Goal: Information Seeking & Learning: Find specific fact

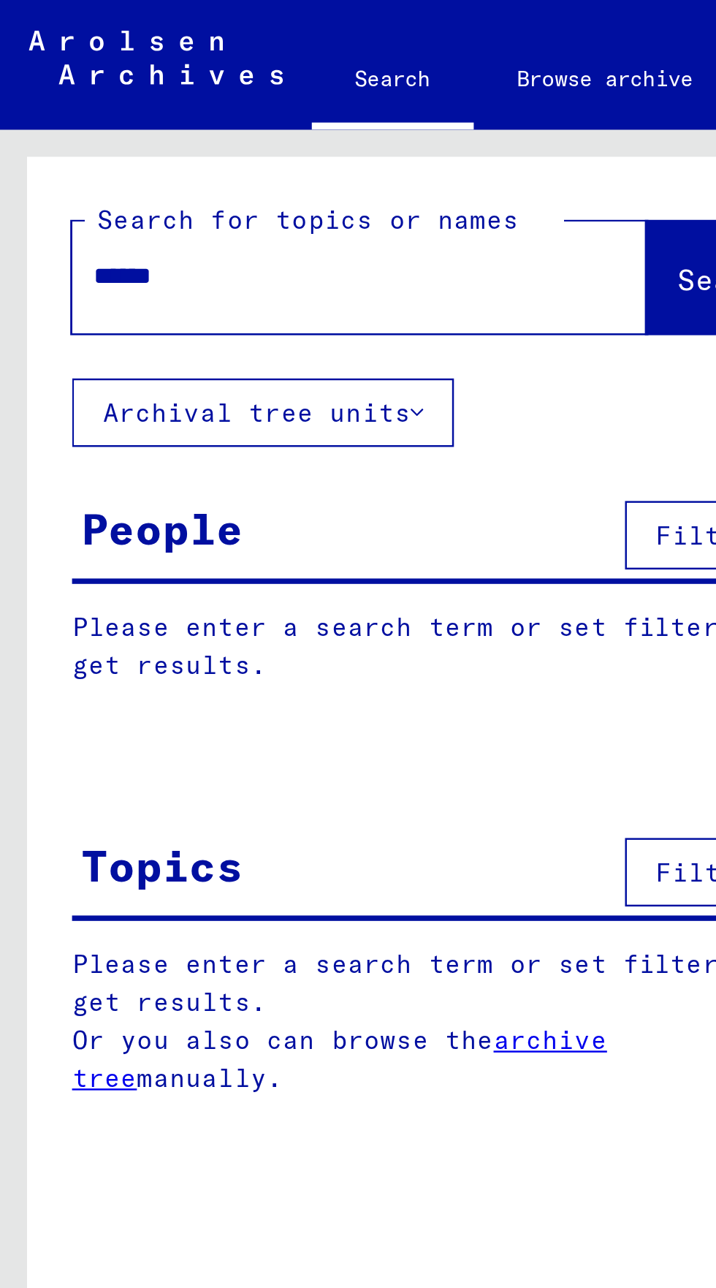
type input "******"
click at [262, 102] on button "Search" at bounding box center [298, 112] width 72 height 45
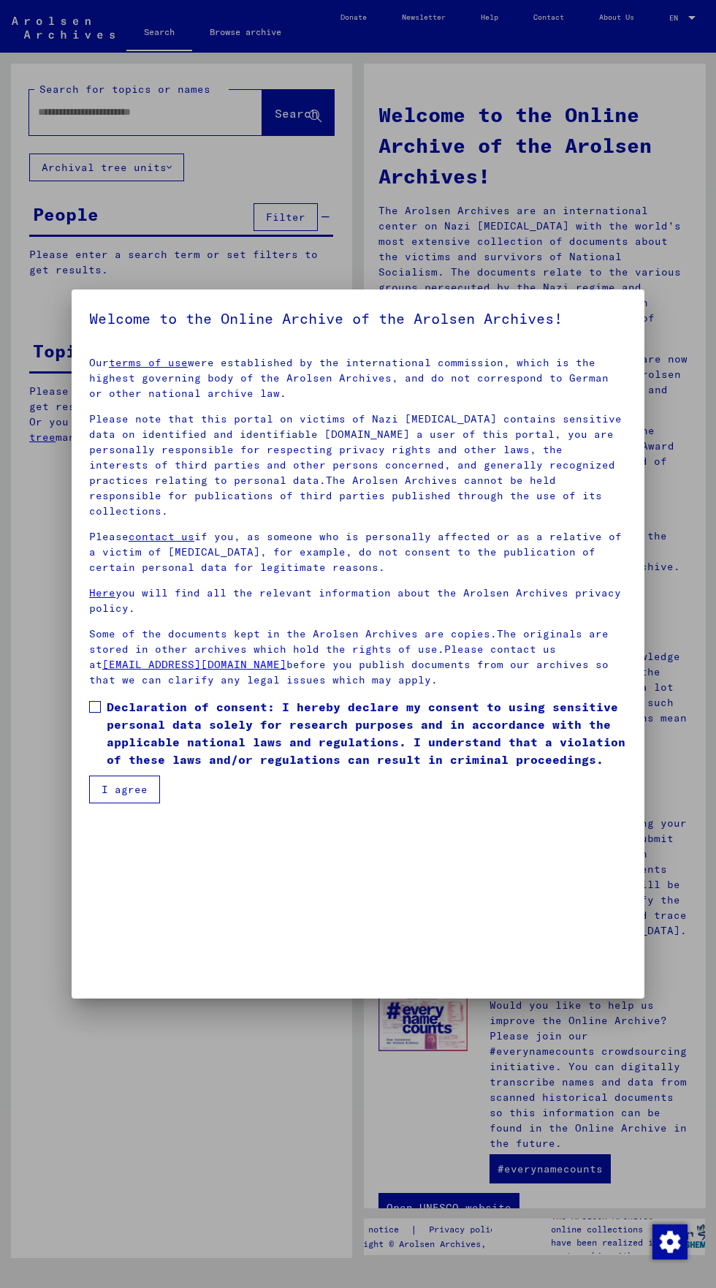
scroll to position [314, 0]
click at [75, 803] on mat-dialog-content "Our terms of use were established by the international commission, which is the…" at bounding box center [358, 574] width 573 height 458
click at [95, 713] on span at bounding box center [95, 707] width 12 height 12
click at [110, 982] on mat-dialog-container "Welcome to the Online Archive of the Arolsen Archives! Our terms of use were es…" at bounding box center [358, 643] width 573 height 708
click at [102, 803] on button "I agree" at bounding box center [124, 790] width 71 height 28
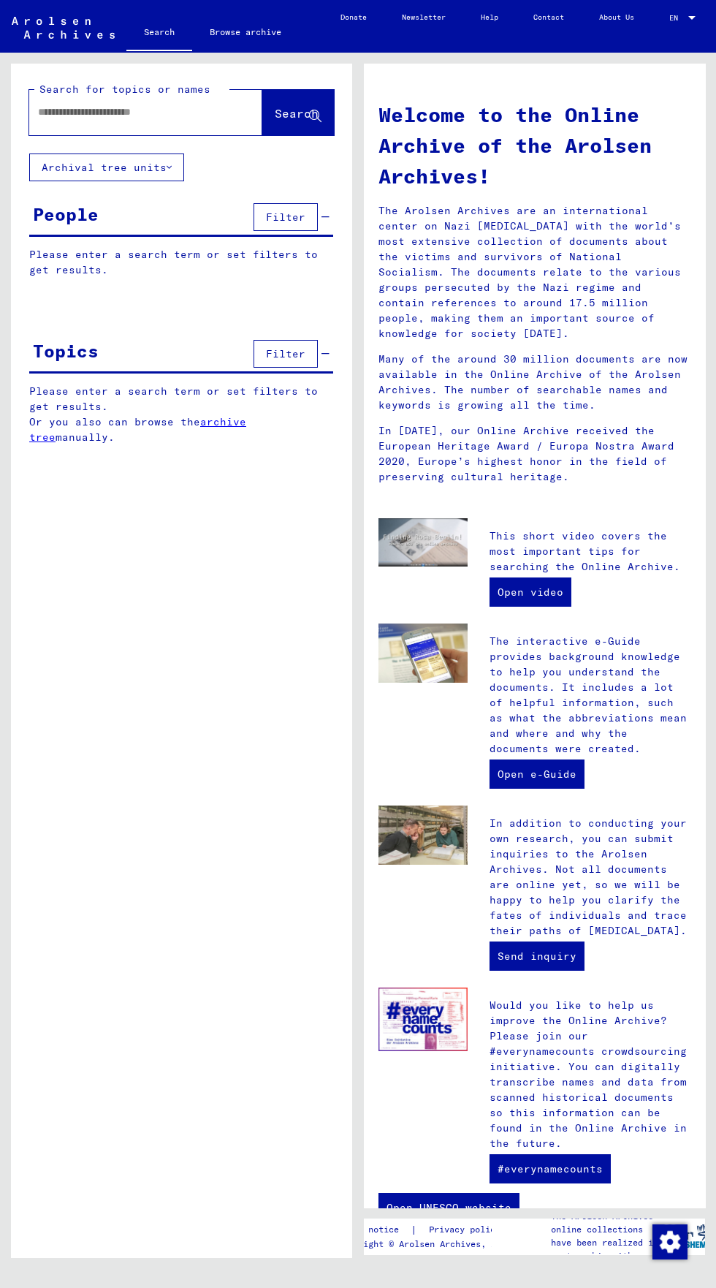
click at [40, 107] on input "text" at bounding box center [128, 112] width 181 height 15
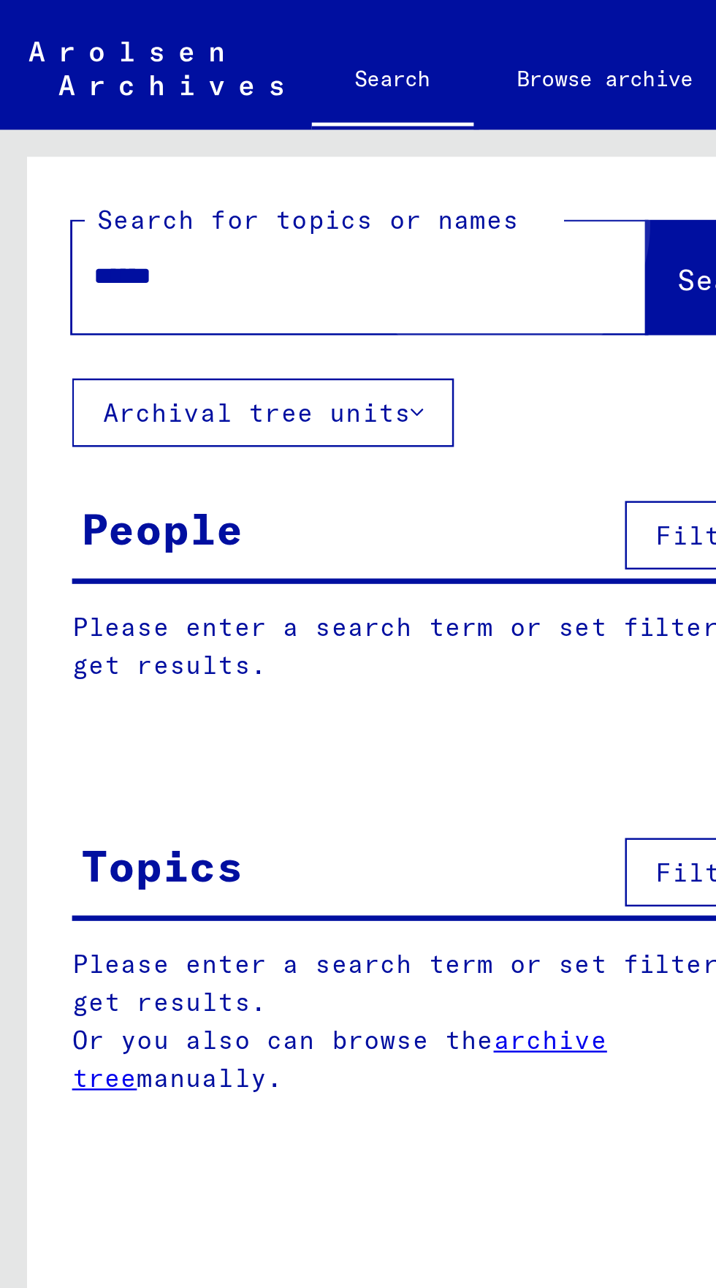
click at [275, 108] on span "Search" at bounding box center [297, 113] width 44 height 15
click at [48, 109] on input "******" at bounding box center [128, 112] width 181 height 15
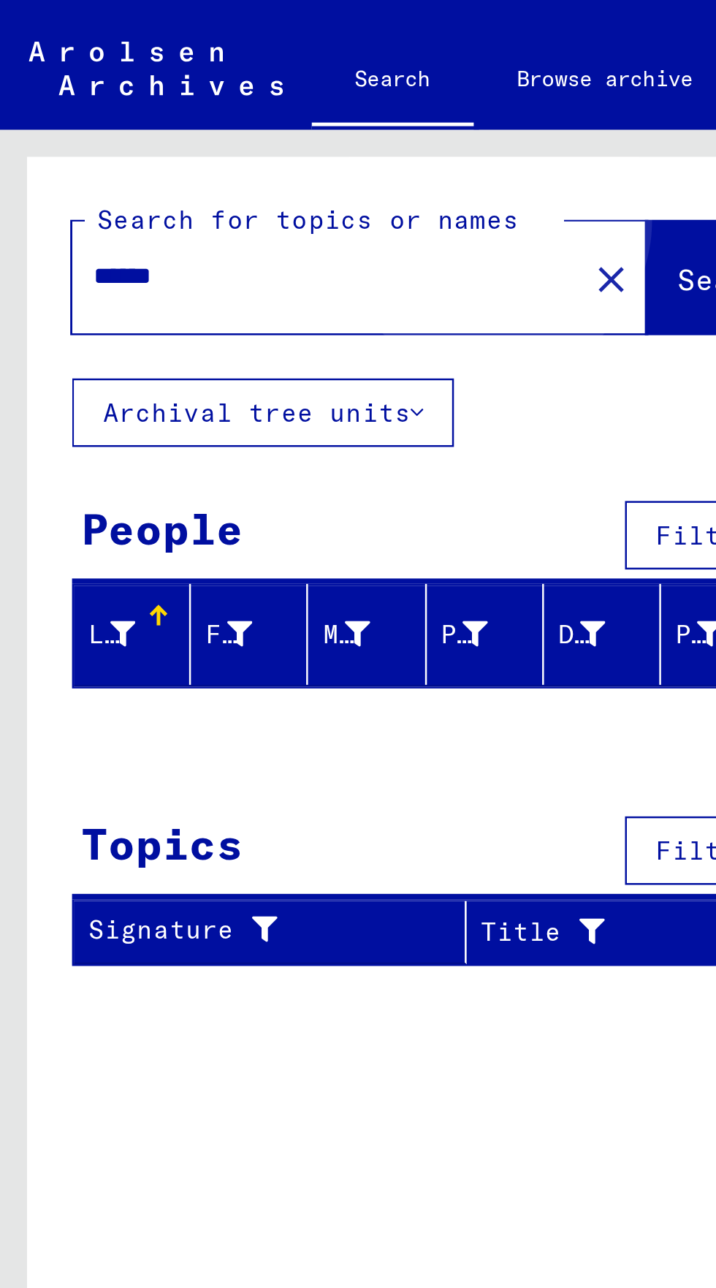
type input "******"
click at [275, 107] on span "Search" at bounding box center [297, 113] width 44 height 15
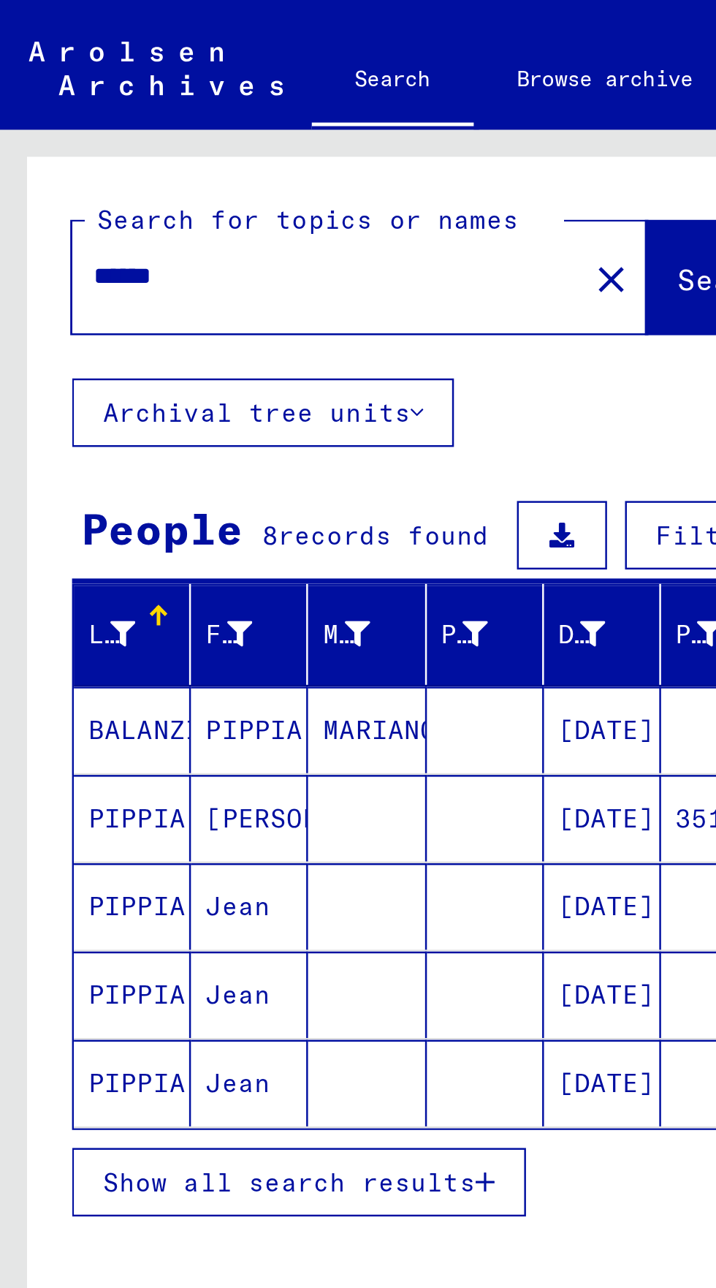
click at [42, 470] on button "Show all search results" at bounding box center [121, 480] width 184 height 28
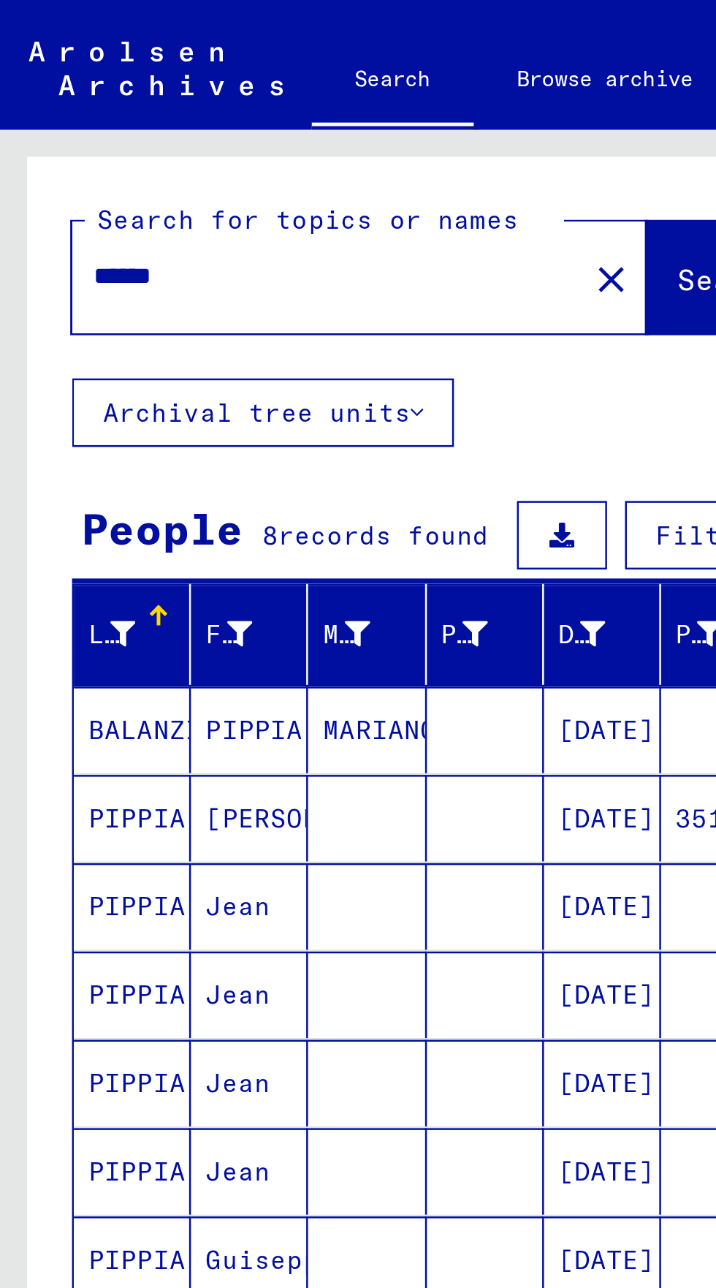
scroll to position [81, 0]
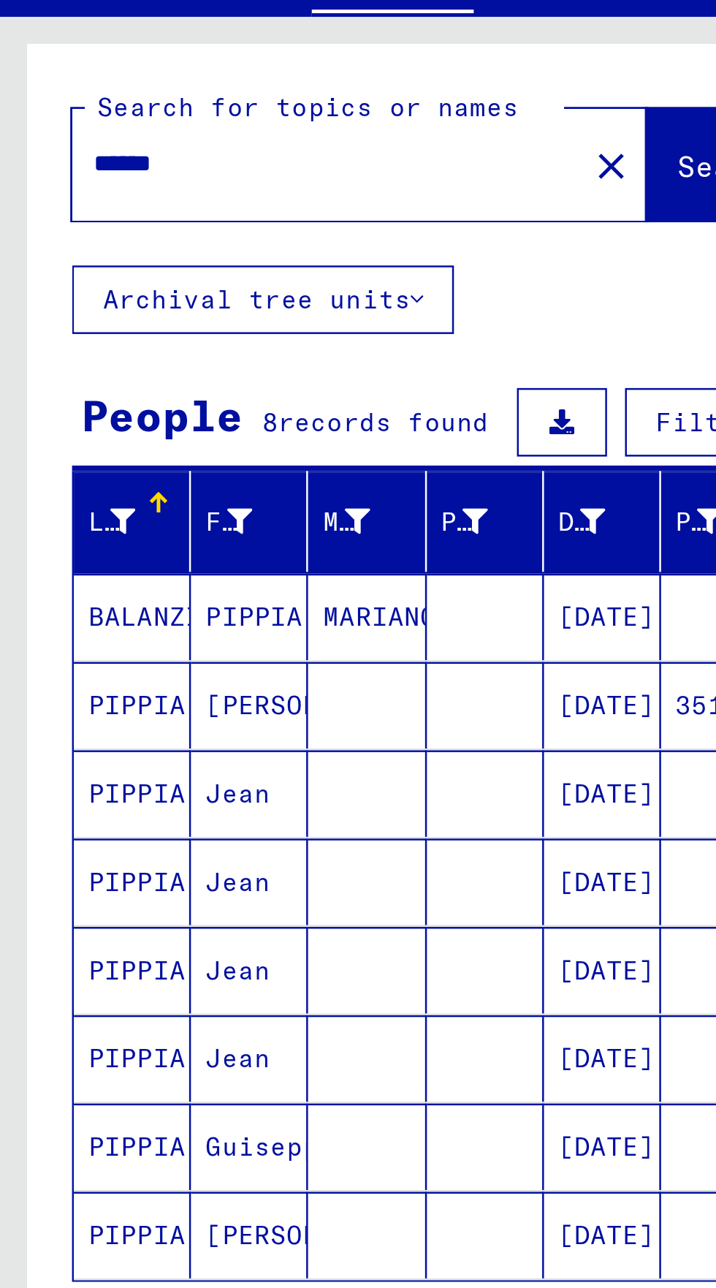
click at [51, 529] on mat-cell "PIPPIA" at bounding box center [54, 546] width 48 height 35
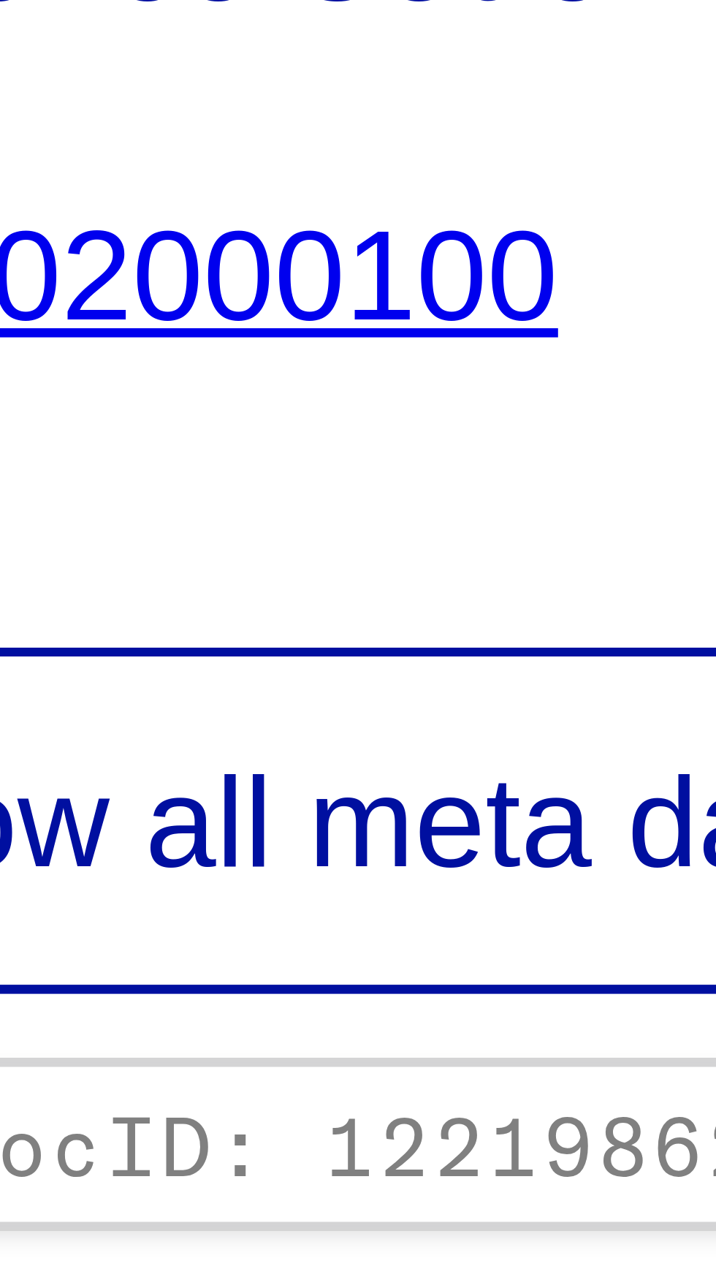
scroll to position [81, 0]
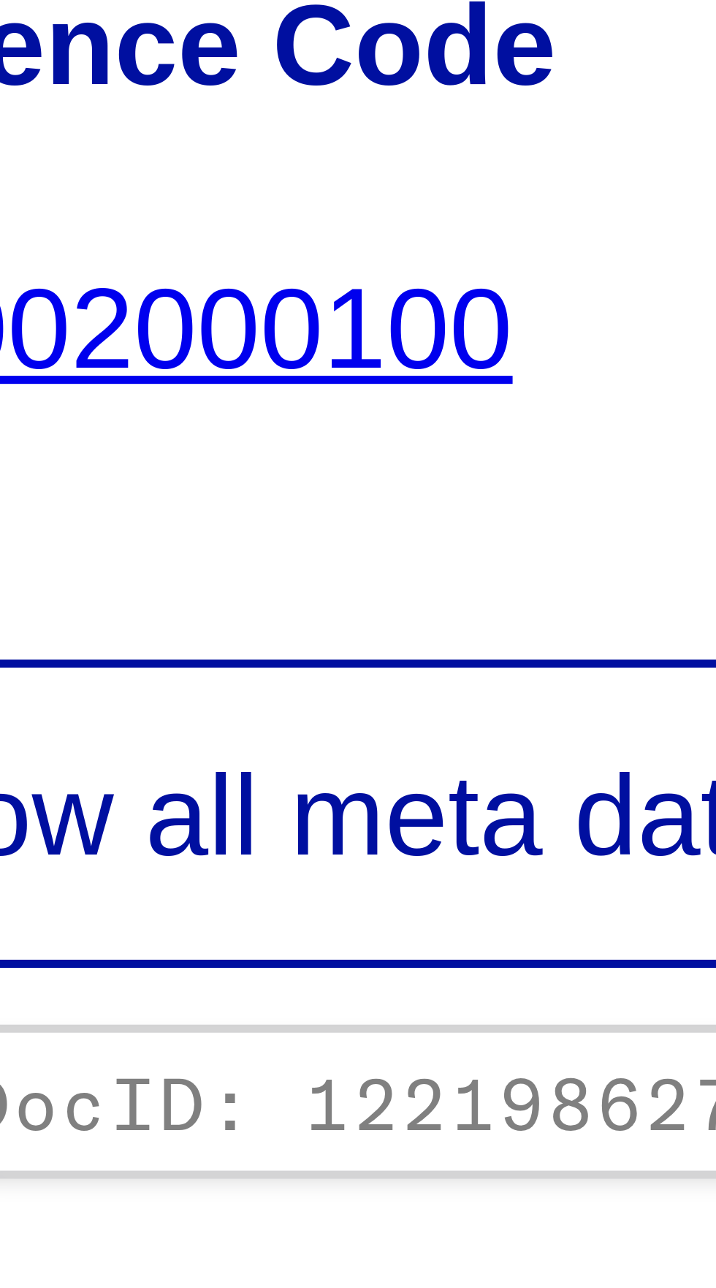
click at [422, 321] on img at bounding box center [451, 321] width 91 height 0
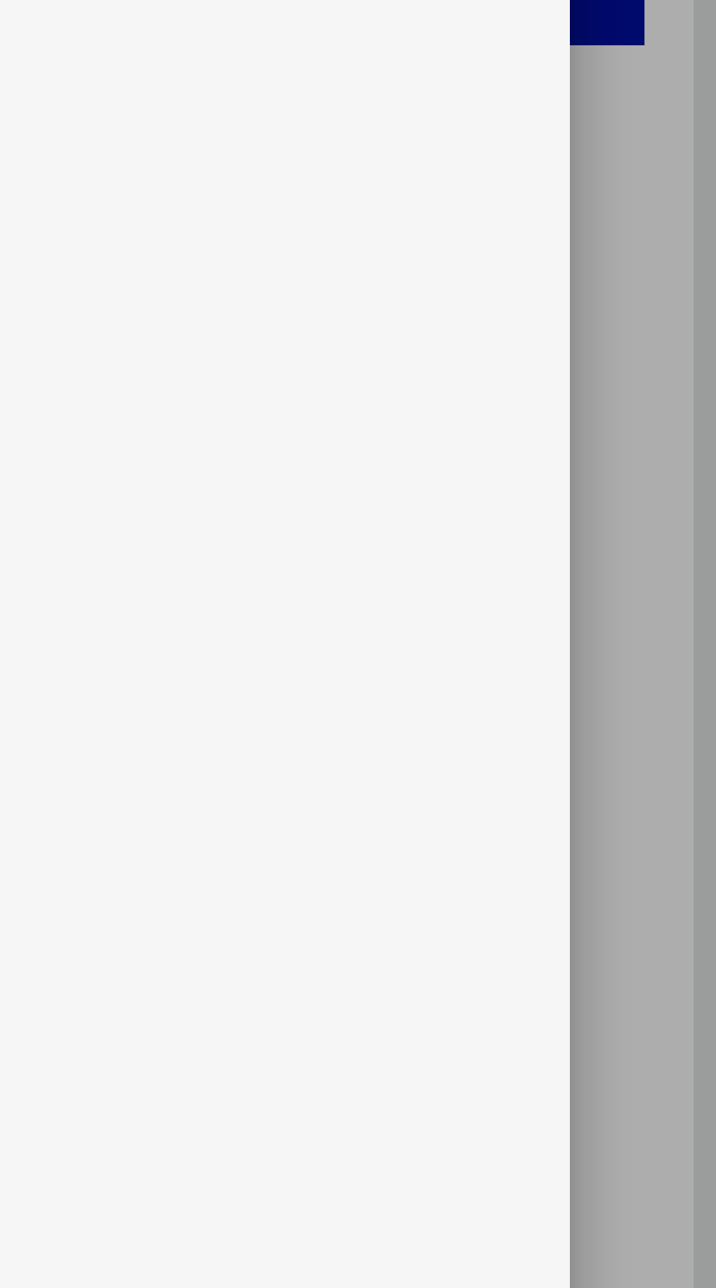
scroll to position [0, 0]
